Goal: Task Accomplishment & Management: Use online tool/utility

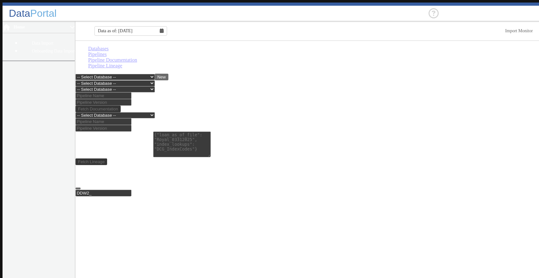
click at [509, 195] on main "Databases Pipelines Pipeline Documentation Pipeline Lineage -- Select Database …" at bounding box center [309, 161] width 466 height 240
click at [155, 74] on select "-- Select Database -- DDW2_DENIS2_API_DEV DDW2_DENIS3_API_DEV DDW2_DENIS4_API_D…" at bounding box center [115, 77] width 79 height 6
select select "7: Object"
click at [76, 74] on select "-- Select Database -- DDW2_DENIS2_API_DEV DDW2_DENIS3_API_DEV DDW2_DENIS4_API_D…" at bounding box center [115, 77] width 79 height 6
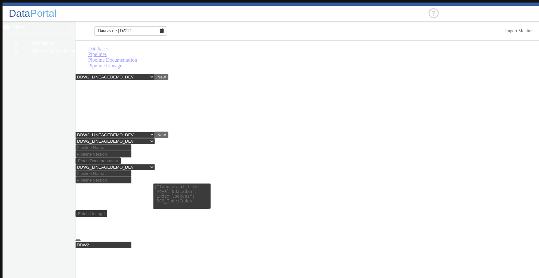
click at [107, 54] on link "Pipelines" at bounding box center [97, 54] width 19 height 5
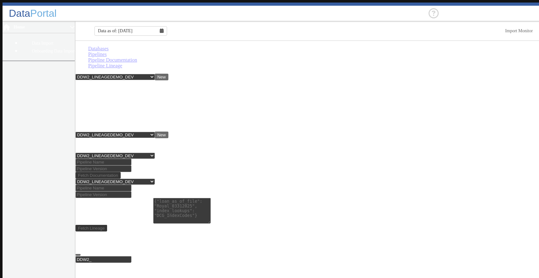
click at [137, 57] on link "Pipeline Documentation" at bounding box center [112, 59] width 49 height 5
click at [118, 159] on input at bounding box center [104, 162] width 56 height 7
type input "lineagedemo"
click at [131, 165] on input at bounding box center [104, 168] width 56 height 7
type input "1"
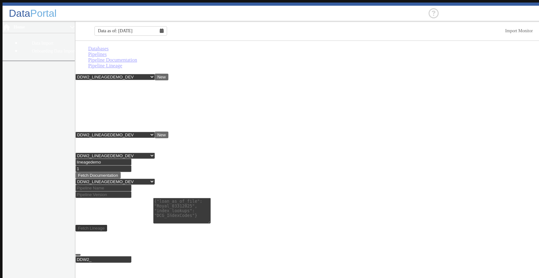
click at [121, 172] on button "Fetch Documentation" at bounding box center [98, 175] width 45 height 7
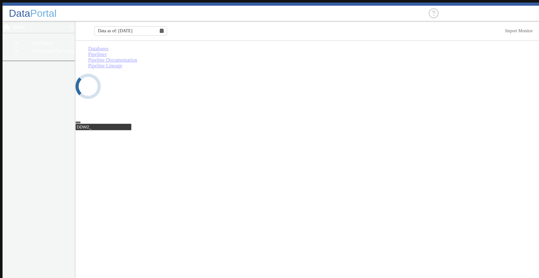
select select "7: Object"
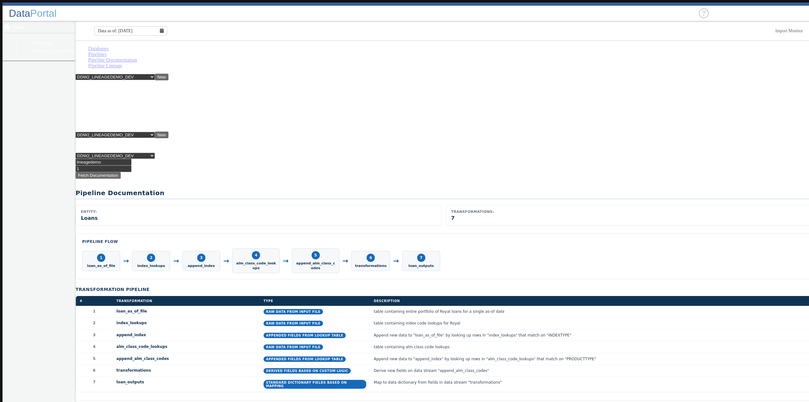
click at [99, 51] on link "Databases" at bounding box center [98, 48] width 21 height 5
click at [155, 74] on select "-- Select Database -- DDW2_DENIS2_API_DEV DDW2_DENIS3_API_DEV DDW2_DENIS4_API_D…" at bounding box center [115, 77] width 79 height 6
drag, startPoint x: 242, startPoint y: 70, endPoint x: 229, endPoint y: 67, distance: 12.9
click at [241, 74] on div "-- Select Database -- DDW2_DENIS2_API_DEV DDW2_DENIS3_API_DEV DDW2_DENIS4_API_D…" at bounding box center [444, 77] width 736 height 7
click at [107, 52] on link "Pipelines" at bounding box center [97, 54] width 19 height 5
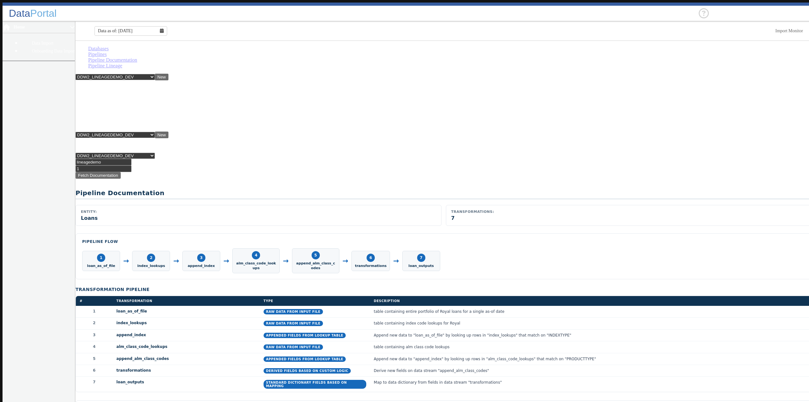
click at [137, 57] on link "Pipeline Documentation" at bounding box center [112, 59] width 49 height 5
click at [131, 159] on input "lineagedemo" at bounding box center [104, 162] width 56 height 7
click at [131, 165] on input "1" at bounding box center [104, 168] width 56 height 7
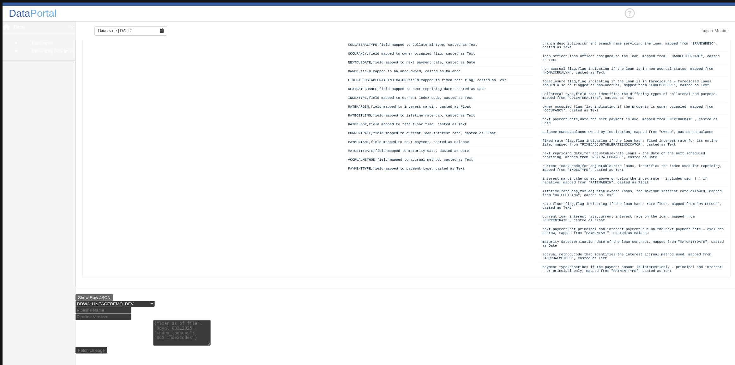
scroll to position [1213, 0]
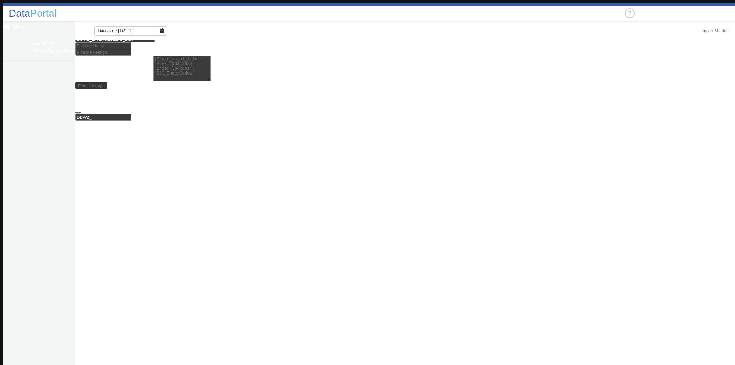
click at [106, 36] on button "Show Raw JSON" at bounding box center [95, 33] width 38 height 7
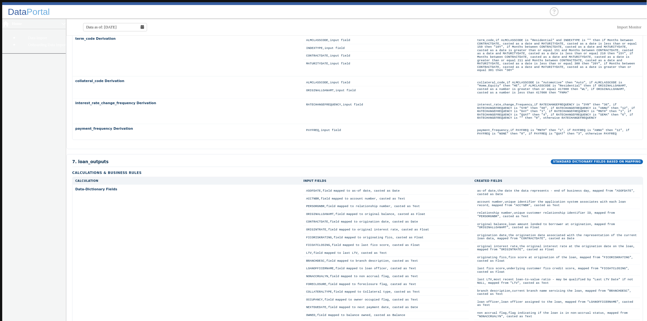
scroll to position [689, 0]
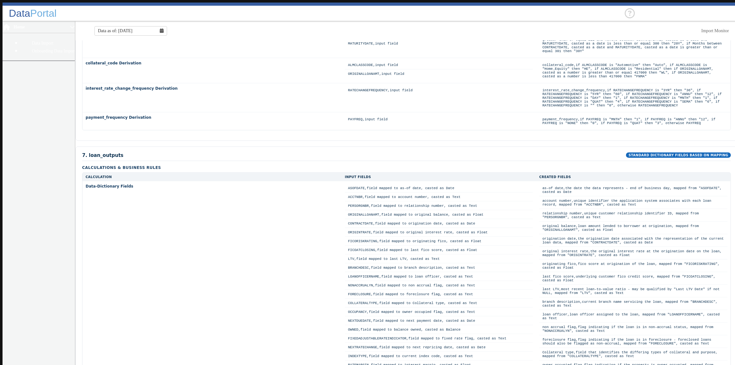
click at [539, 141] on main "Databases Pipelines Pipeline Documentation Pipeline Lineage -- Select Database …" at bounding box center [407, 338] width 662 height 1965
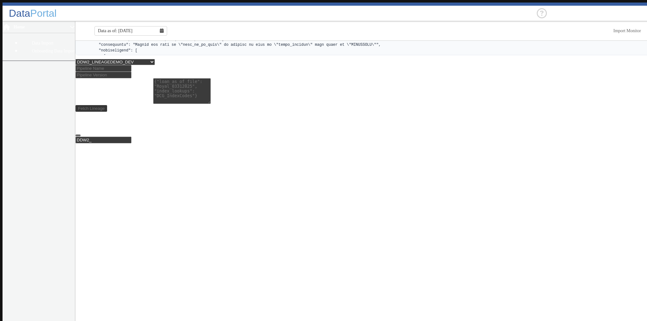
scroll to position [1390, 0]
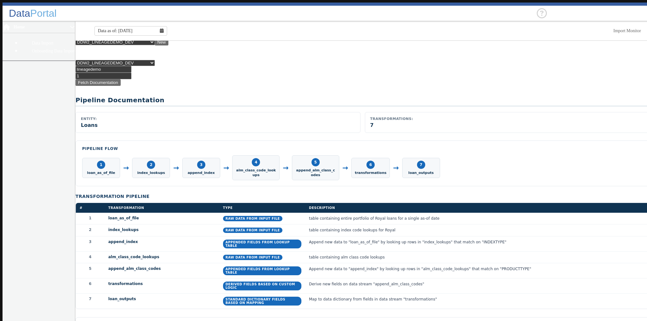
scroll to position [0, 0]
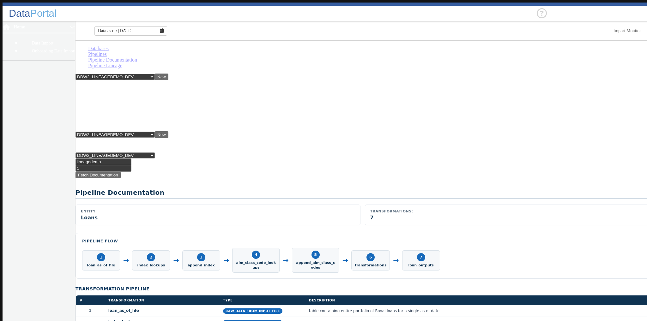
click at [107, 52] on link "Pipelines" at bounding box center [97, 54] width 19 height 5
click at [137, 57] on link "Pipeline Documentation" at bounding box center [112, 59] width 49 height 5
click at [131, 159] on input "lineagedemo" at bounding box center [104, 162] width 56 height 7
click at [131, 165] on input "1" at bounding box center [104, 168] width 56 height 7
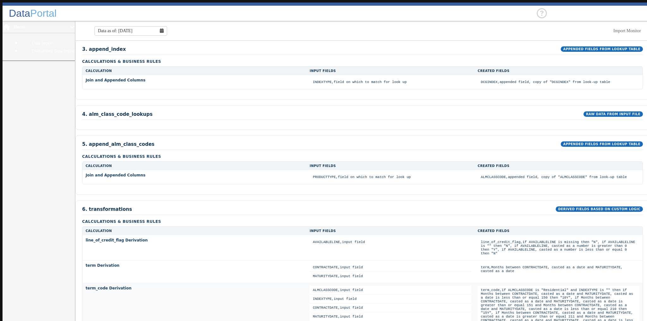
scroll to position [455, 0]
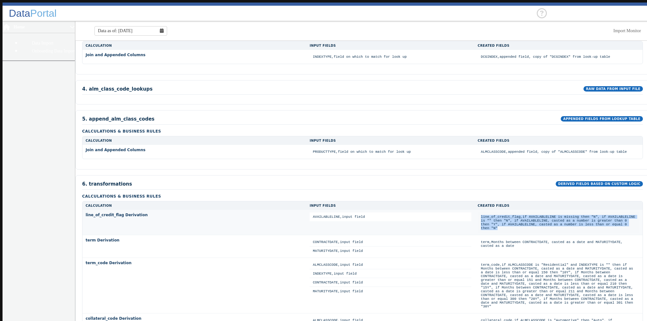
drag, startPoint x: 436, startPoint y: 183, endPoint x: 364, endPoint y: 163, distance: 74.5
click at [478, 213] on td "line_of_credit_flag,if AVAILABLELINE is missing then "N", if AVAILABLELINE is "…" at bounding box center [559, 223] width 162 height 20
copy td "line_of_credit_flag,if AVAILABLELINE is missing then "N", if AVAILABLELINE is "…"
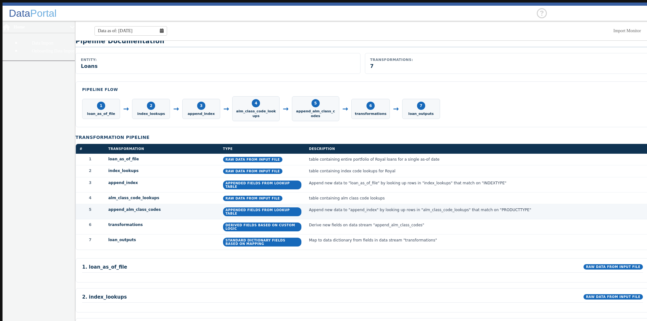
scroll to position [0, 0]
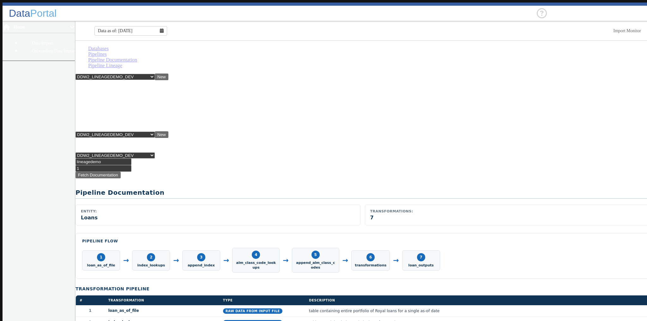
click at [122, 63] on link "Pipeline Lineage" at bounding box center [105, 65] width 34 height 5
type input "lineagedemo"
type input "1"
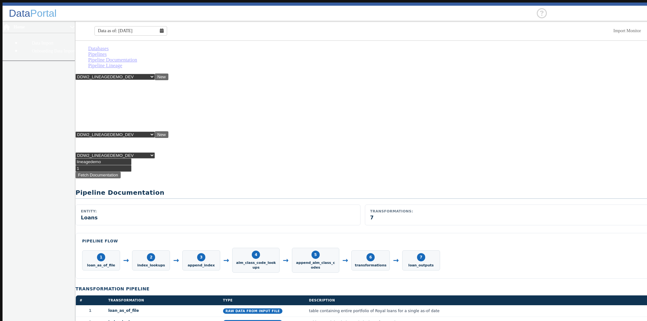
paste textarea "{ "transformed_stream_mapping": { "loan_as_of_file": "Royal_03312025_v2", "inde…"
type textarea "{ "transformed_stream_mapping": { "loan_as_of_file": "Royal_03312025_v2", "inde…"
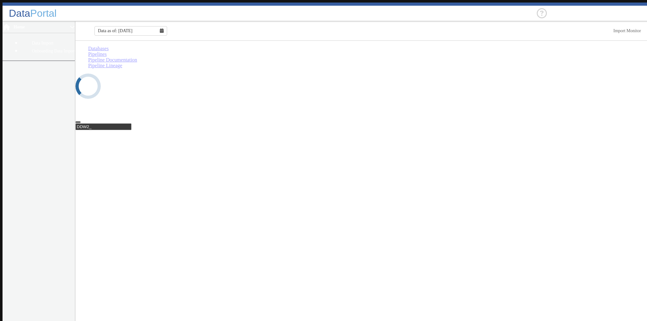
select select "7: Object"
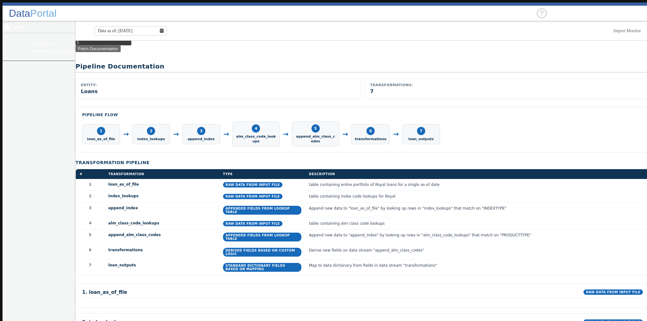
scroll to position [152, 0]
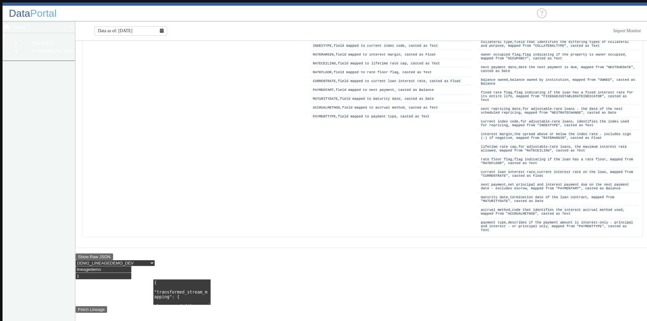
scroll to position [1080, 0]
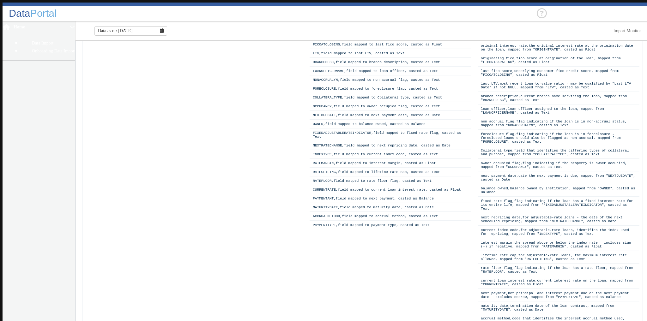
scroll to position [953, 0]
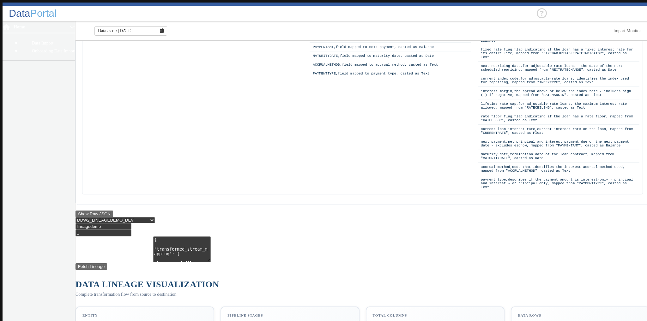
scroll to position [1105, 0]
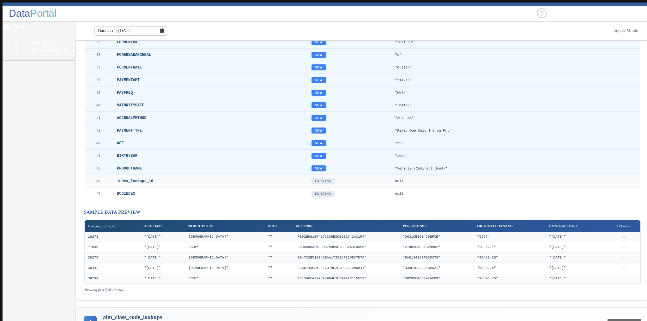
scroll to position [2898, 0]
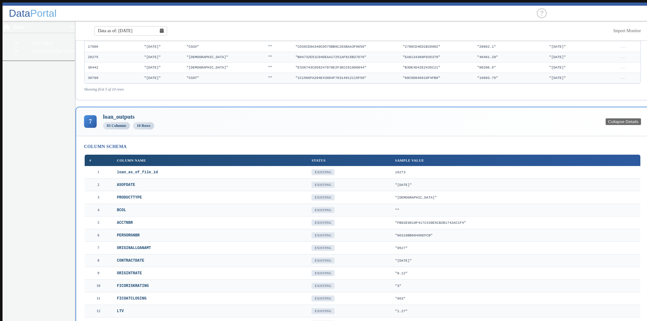
scroll to position [4181, 0]
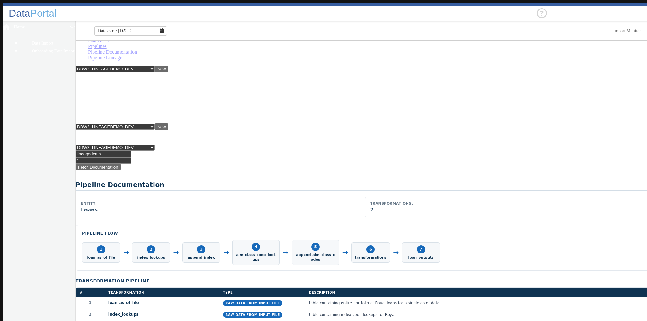
scroll to position [0, 0]
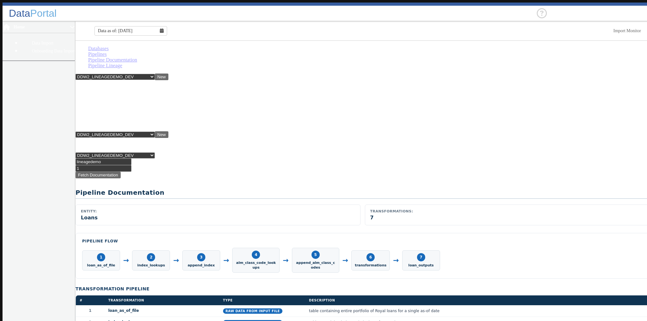
click at [137, 57] on link "Pipeline Documentation" at bounding box center [112, 59] width 49 height 5
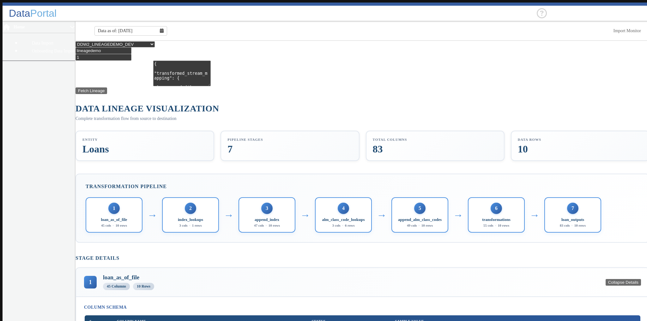
scroll to position [394, 0]
drag, startPoint x: 110, startPoint y: 218, endPoint x: 159, endPoint y: 215, distance: 49.7
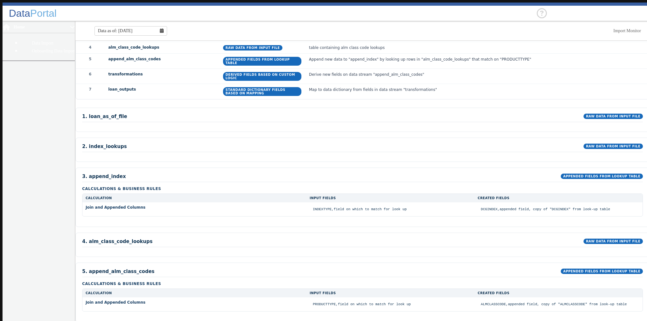
scroll to position [0, 0]
